Goal: Ask a question

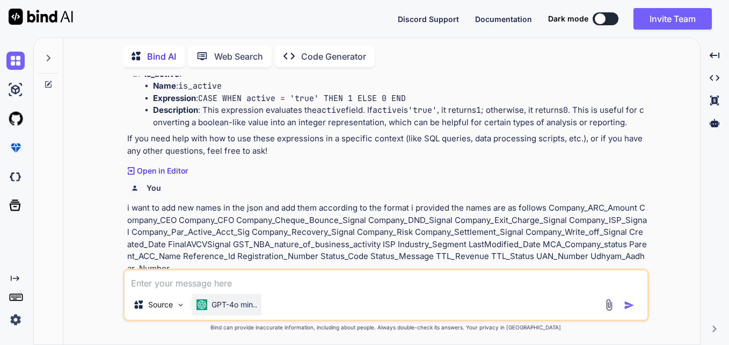
scroll to position [272, 0]
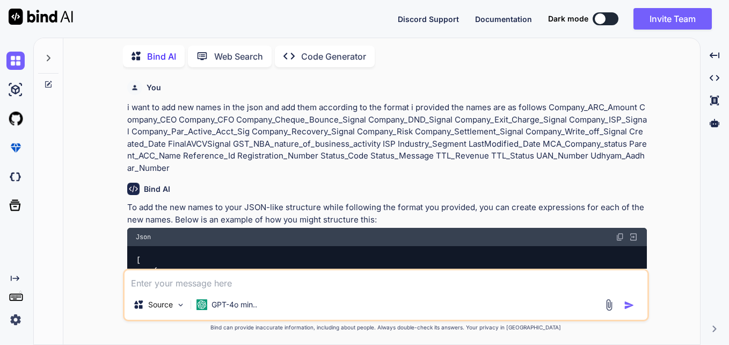
click at [54, 57] on div at bounding box center [48, 54] width 20 height 37
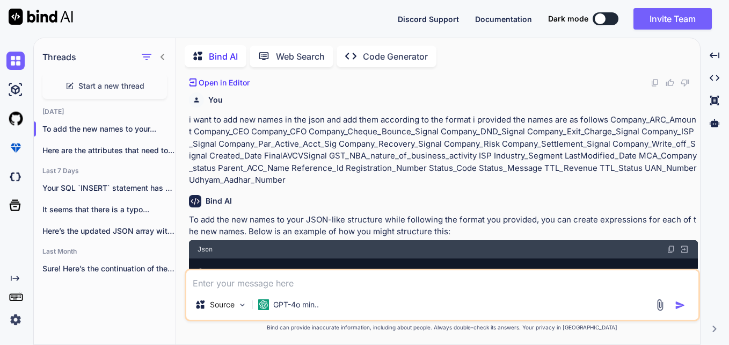
scroll to position [284, 0]
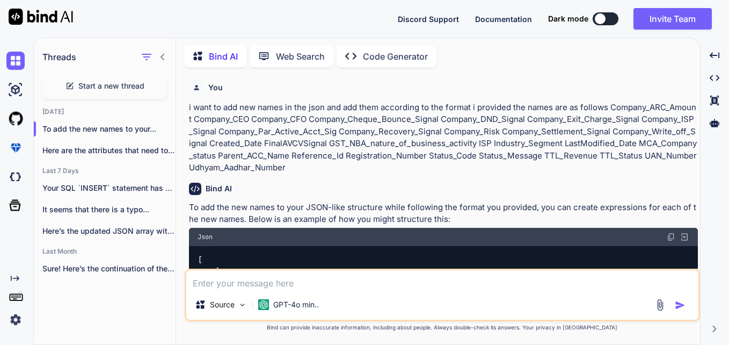
click at [95, 82] on span "Start a new thread" at bounding box center [111, 85] width 66 height 11
type textarea "x"
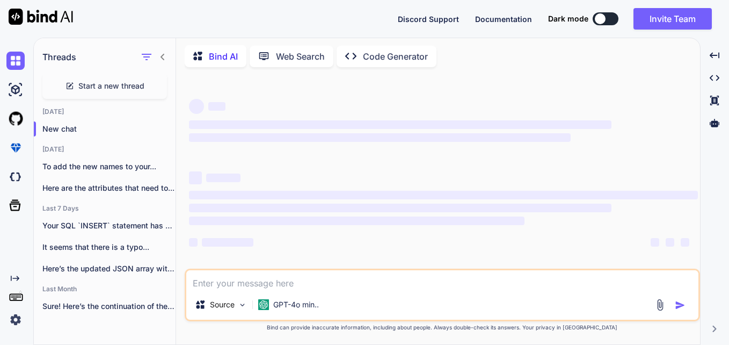
scroll to position [0, 0]
click at [259, 281] on textarea at bounding box center [442, 279] width 512 height 19
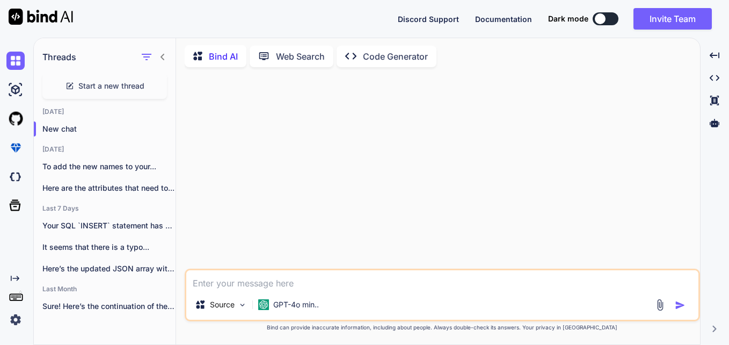
paste textarea "[ { "tarDatatype": "VARCHAR", "tarField": "Organization_Id", "seq": 1, "sorFiel…"
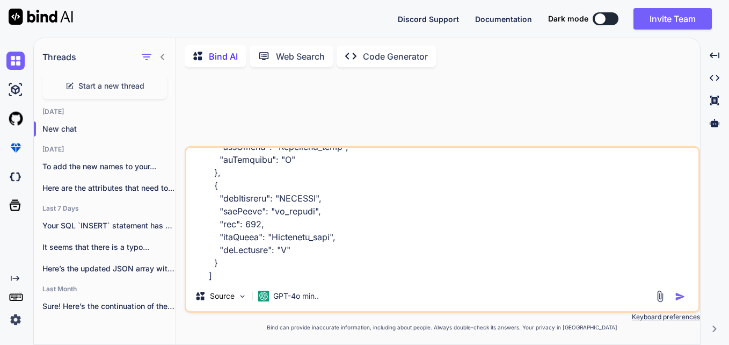
scroll to position [11465, 0]
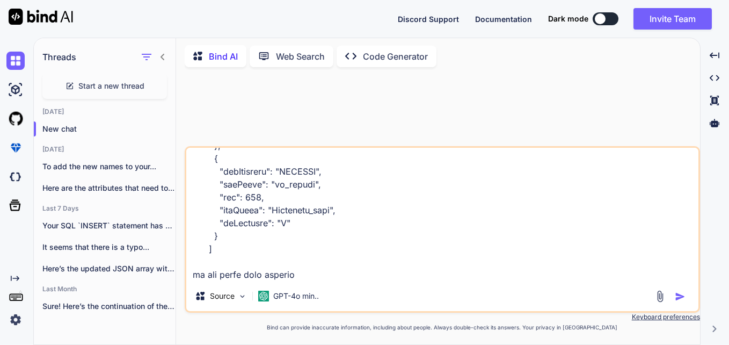
click at [298, 207] on textarea at bounding box center [442, 214] width 512 height 133
click at [345, 277] on textarea at bounding box center [442, 214] width 512 height 133
paste textarea "Attribute_name"
click at [242, 185] on textarea at bounding box center [442, 214] width 512 height 133
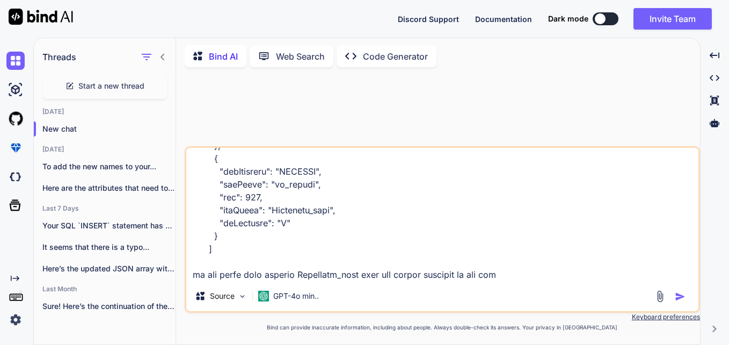
click at [242, 185] on textarea at bounding box center [442, 214] width 512 height 133
click at [524, 275] on textarea at bounding box center [442, 214] width 512 height 133
paste textarea "tarField"
type textarea "[ { "tarDatatype": "VARCHAR", "tarField": "Organization_Id", "seq": 1, "sorFiel…"
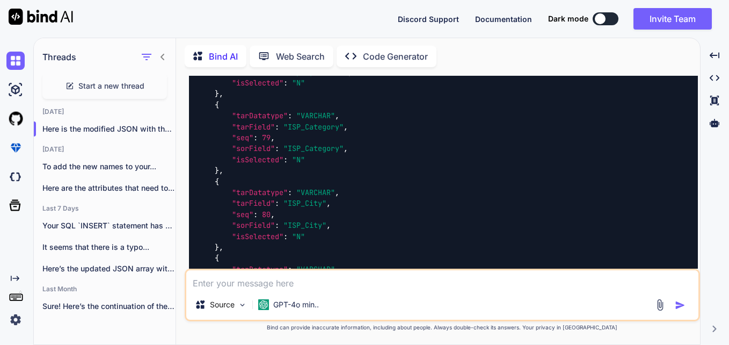
scroll to position [7689, 0]
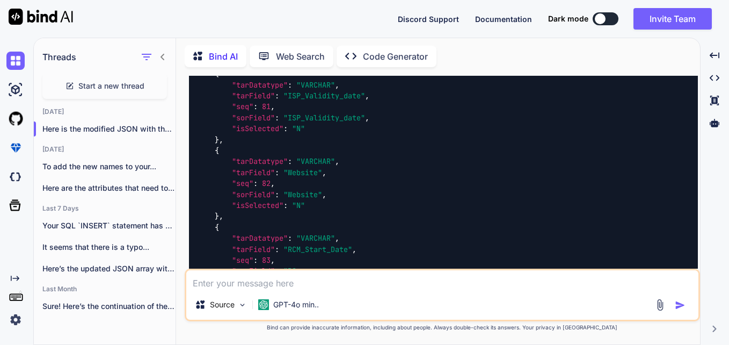
click at [237, 294] on p "Open in Editor" at bounding box center [224, 299] width 51 height 11
click at [304, 290] on div "Source GPT-4o min.." at bounding box center [442, 294] width 515 height 53
click at [301, 283] on textarea at bounding box center [442, 279] width 512 height 19
type textarea "continue"
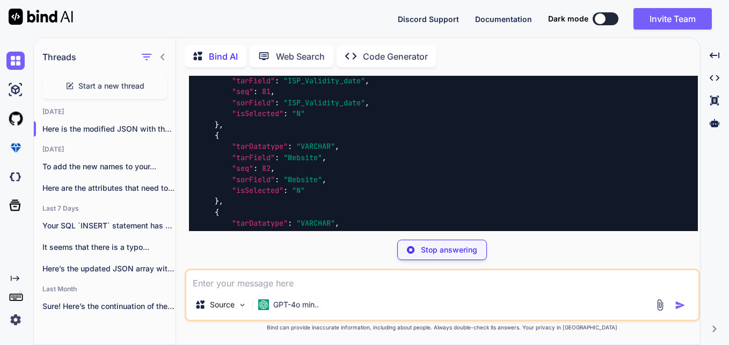
scroll to position [7734, 0]
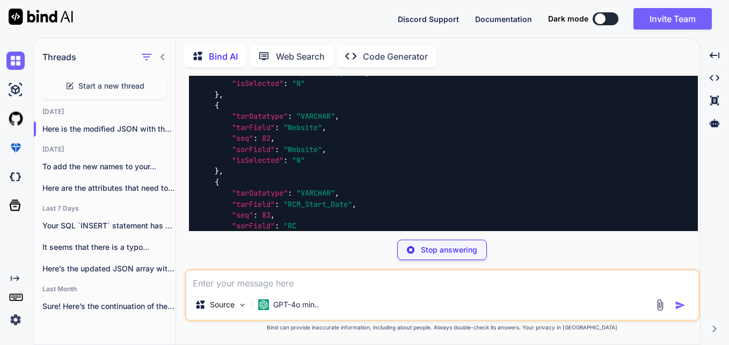
click at [652, 250] on img at bounding box center [654, 254] width 9 height 9
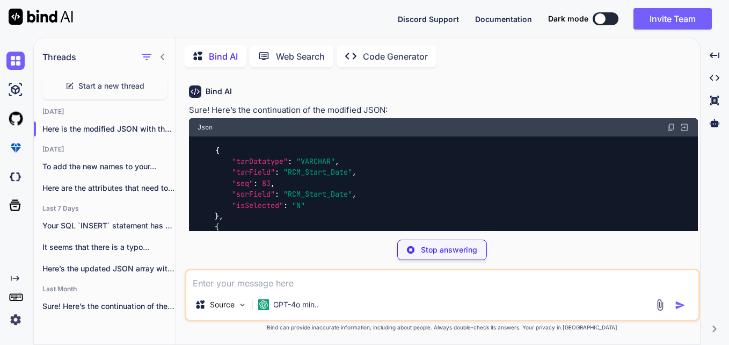
scroll to position [7955, 0]
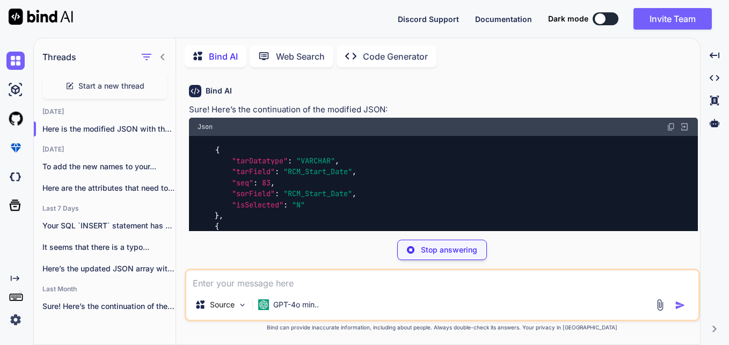
click at [672, 122] on img at bounding box center [671, 126] width 9 height 9
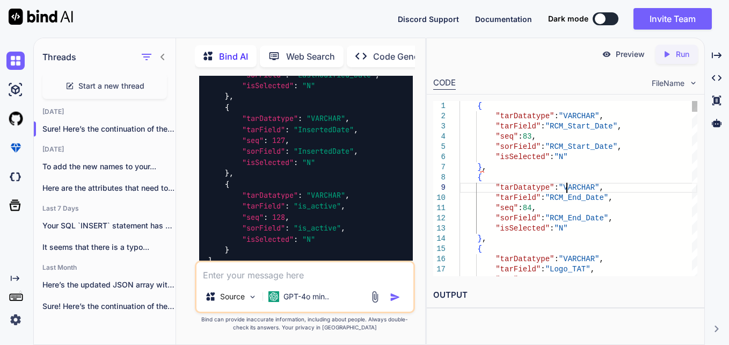
scroll to position [0, 0]
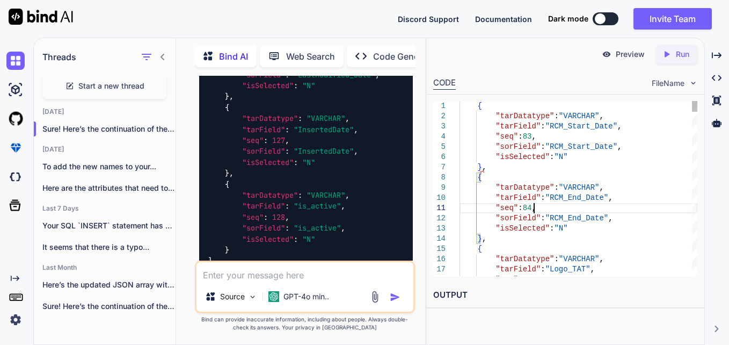
type textarea ""seq": 84, "sorField": "RCM_End_Date", "isSelected": "N" }, { "tarDatatype": "V…"
